Goal: Task Accomplishment & Management: Manage account settings

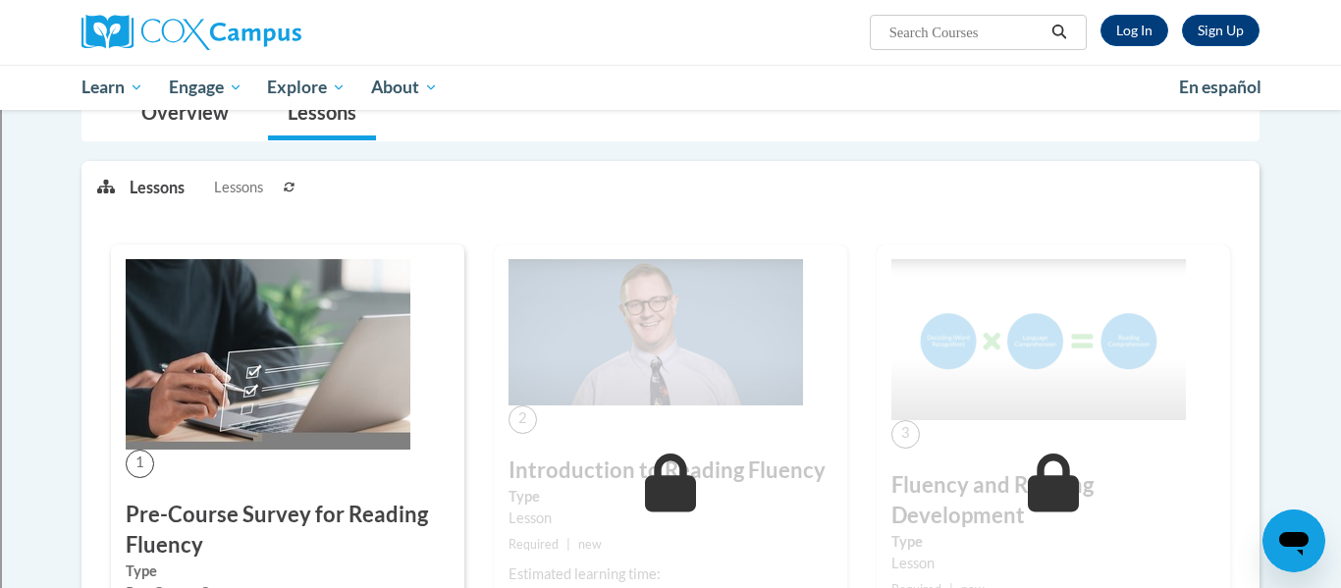
scroll to position [195, 0]
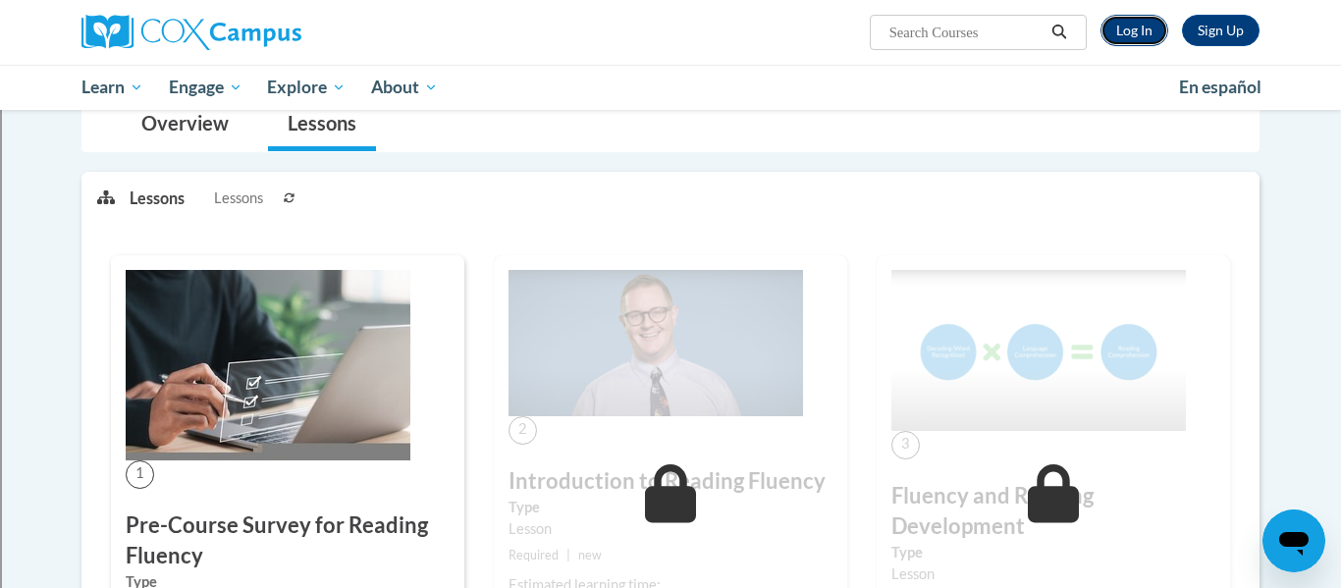
click at [1155, 37] on link "Log In" at bounding box center [1134, 30] width 68 height 31
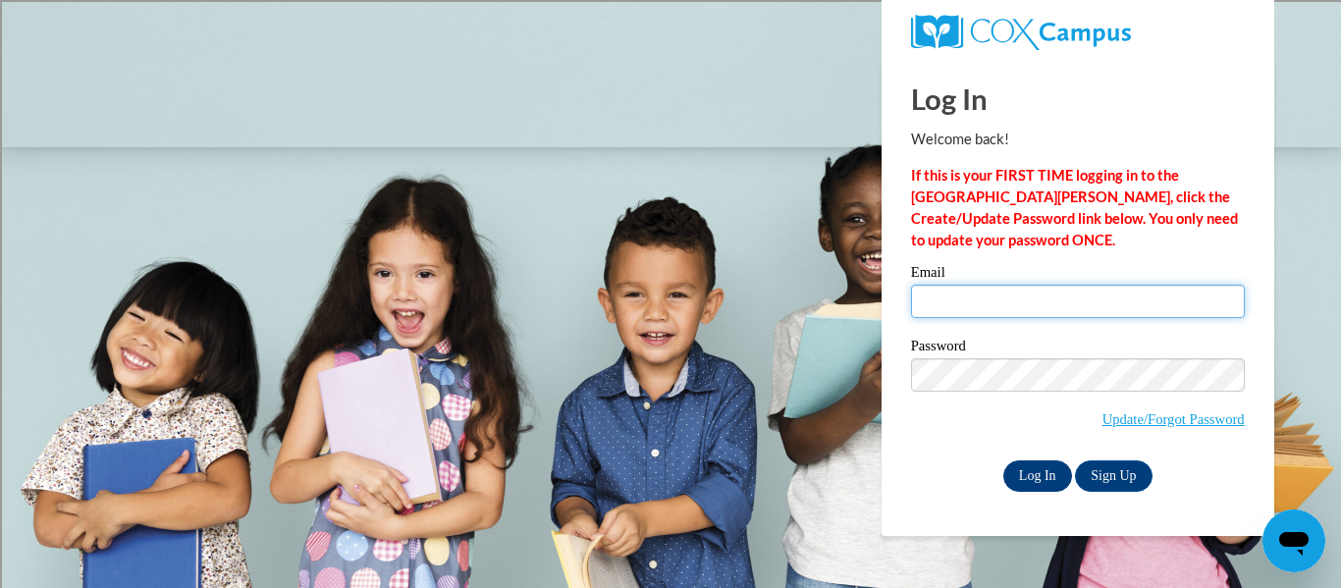
type input "smrussel@marinette.k12.wi.us"
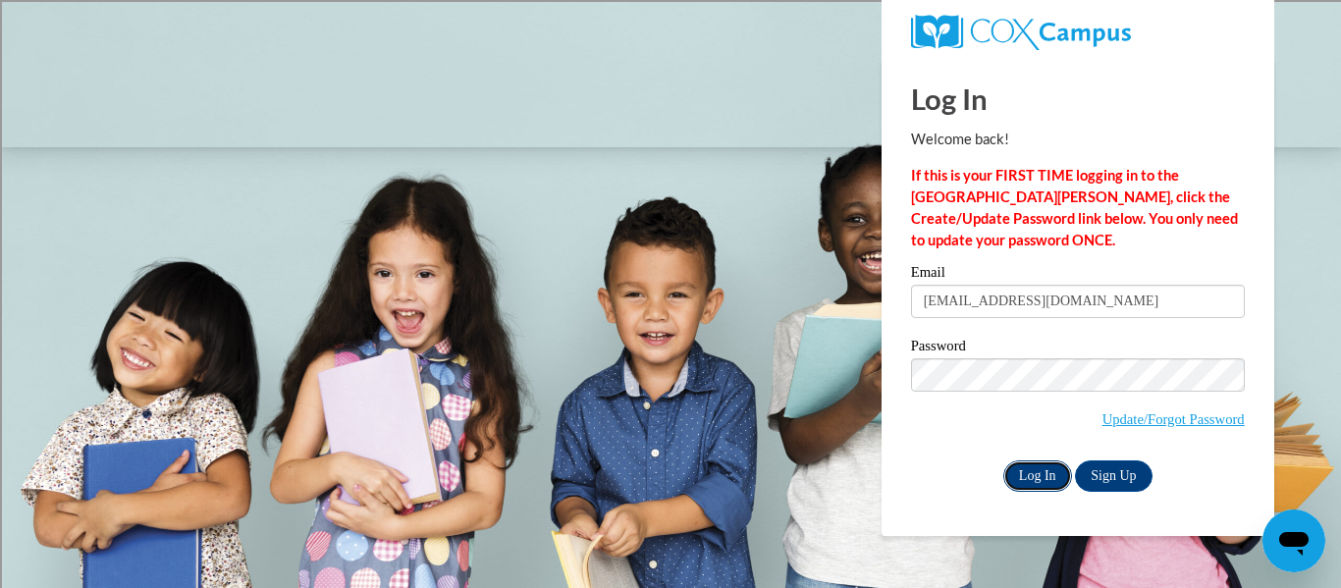
click at [1029, 472] on input "Log In" at bounding box center [1037, 475] width 69 height 31
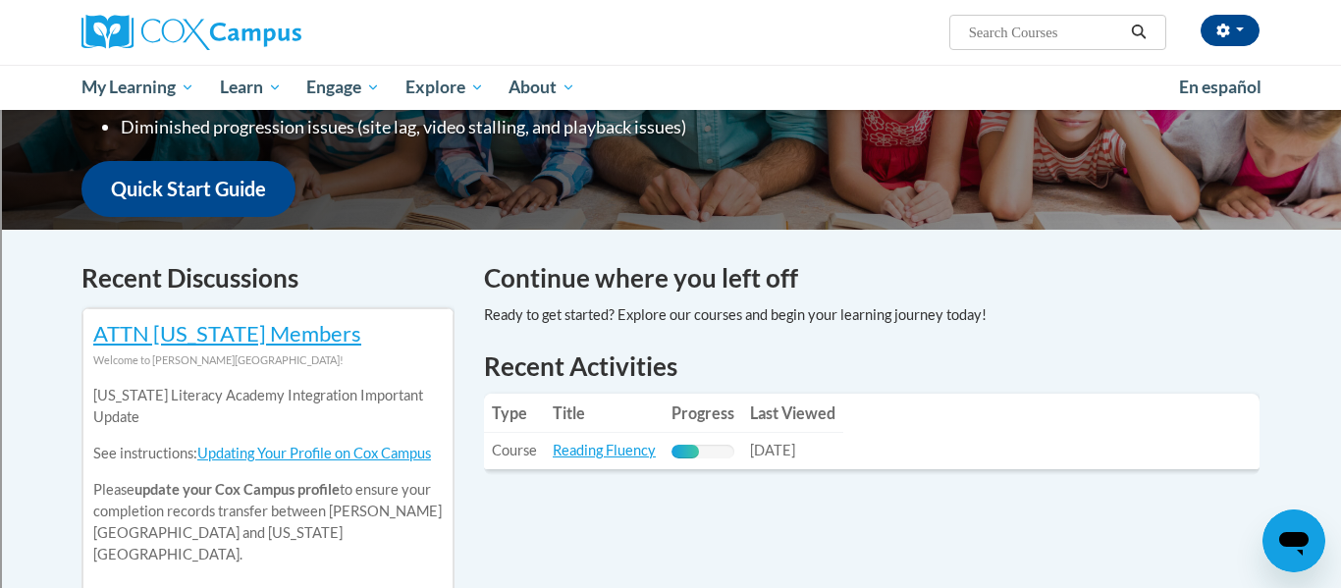
scroll to position [461, 0]
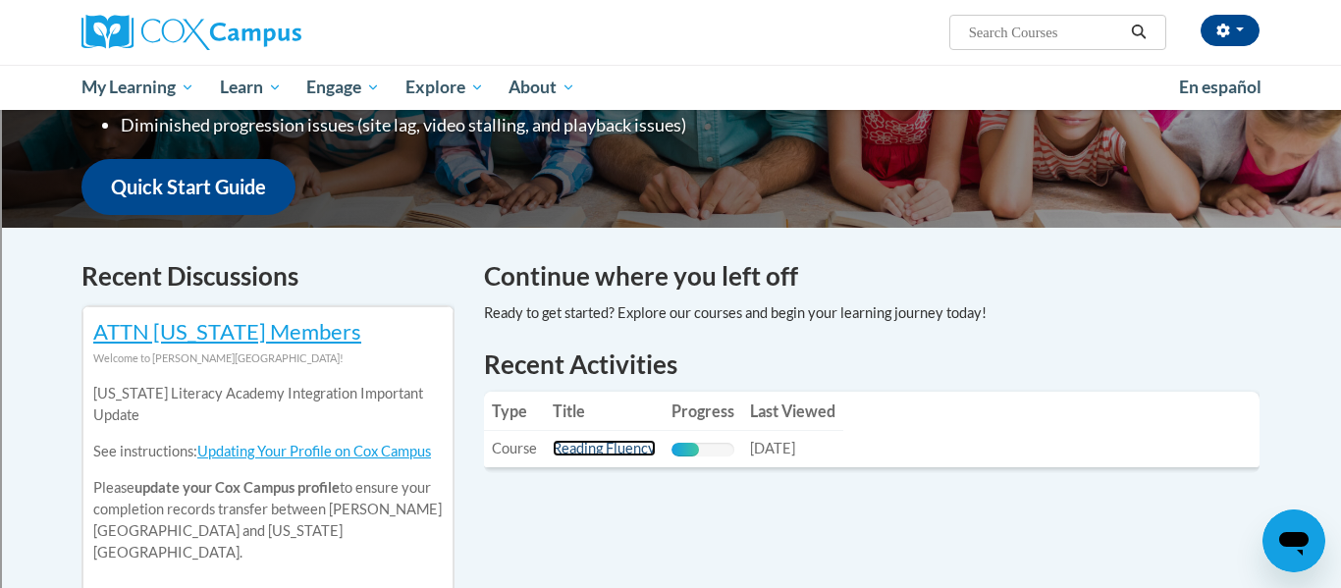
click at [639, 444] on link "Reading Fluency" at bounding box center [604, 448] width 103 height 17
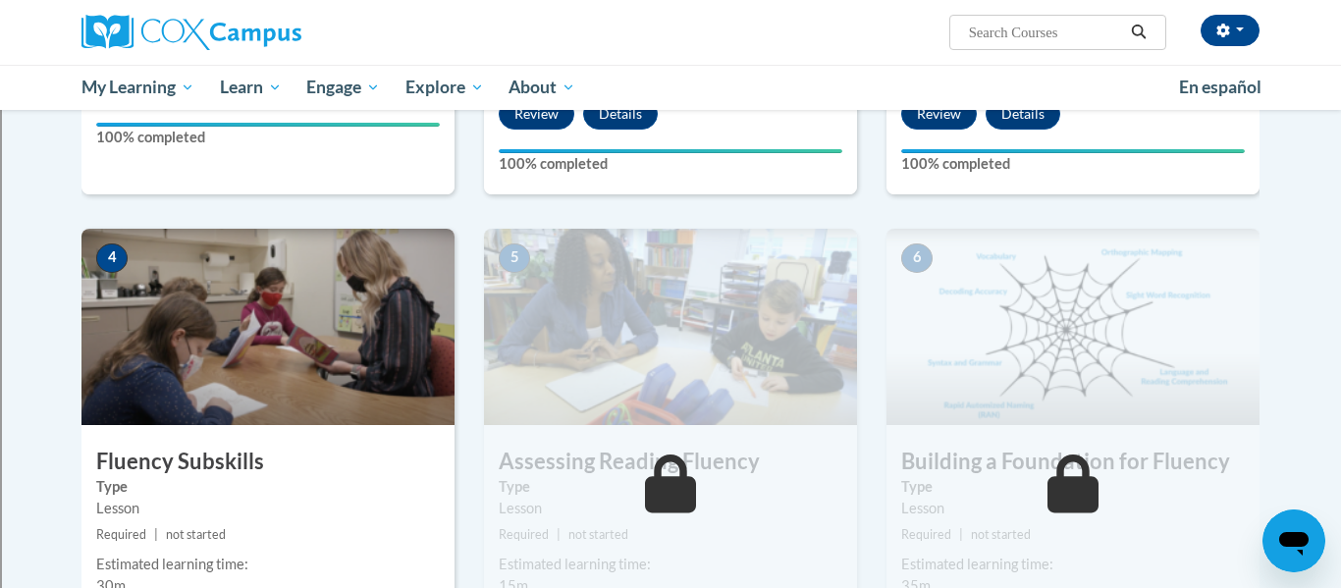
scroll to position [824, 0]
